Goal: Use online tool/utility: Utilize a website feature to perform a specific function

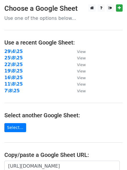
scroll to position [97, 0]
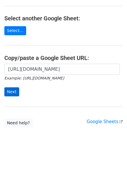
type input "[URL][DOMAIN_NAME]"
click at [15, 90] on input "Next" at bounding box center [11, 91] width 15 height 9
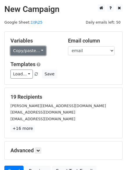
click at [32, 52] on link "Copy/paste..." at bounding box center [27, 50] width 35 height 9
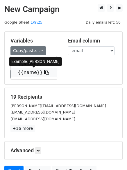
click at [31, 73] on link "{{name}}" at bounding box center [34, 72] width 46 height 9
